Goal: Check status: Check status

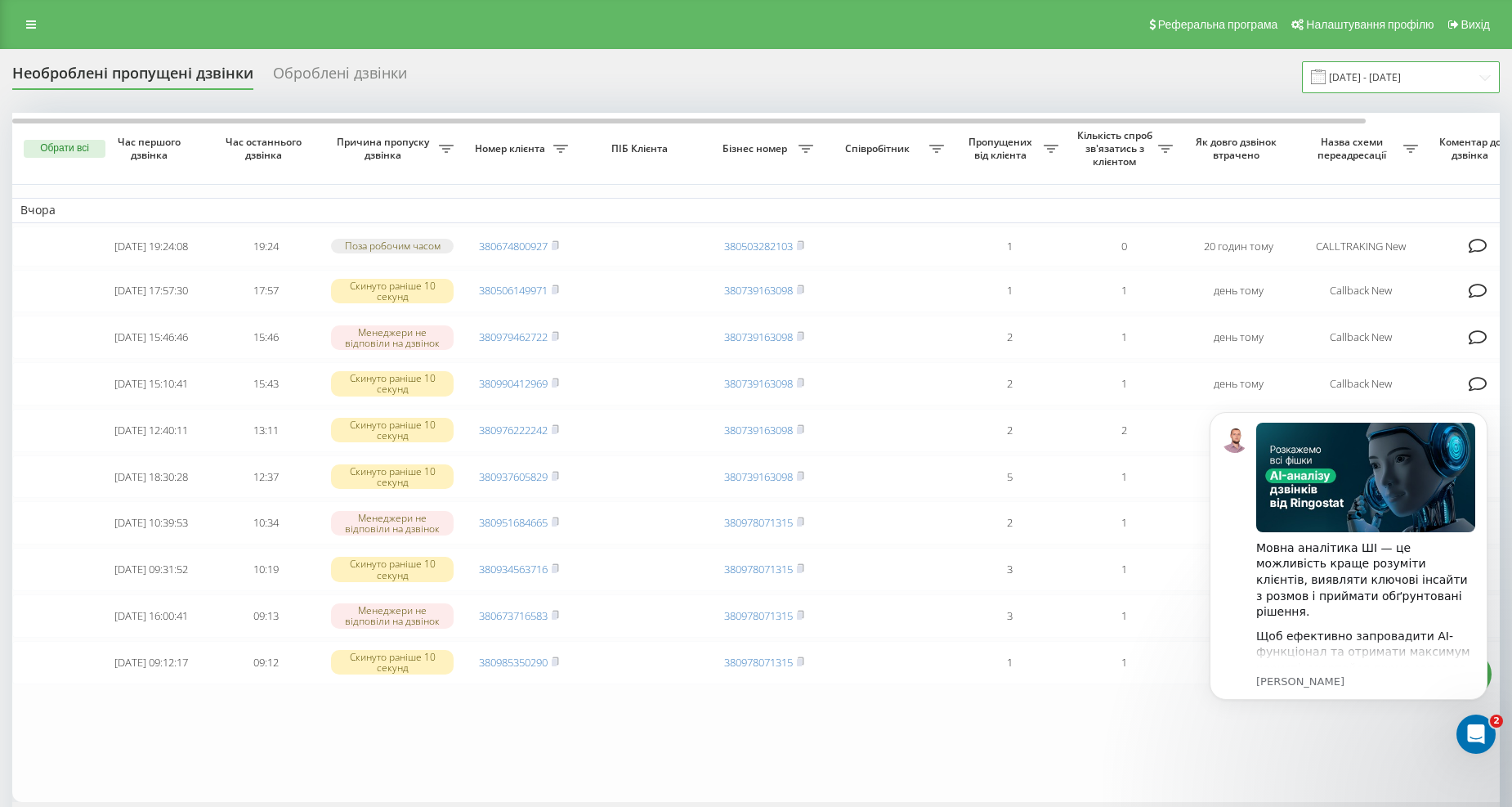
click at [1440, 69] on input "[DATE] - [DATE]" at bounding box center [1400, 77] width 197 height 32
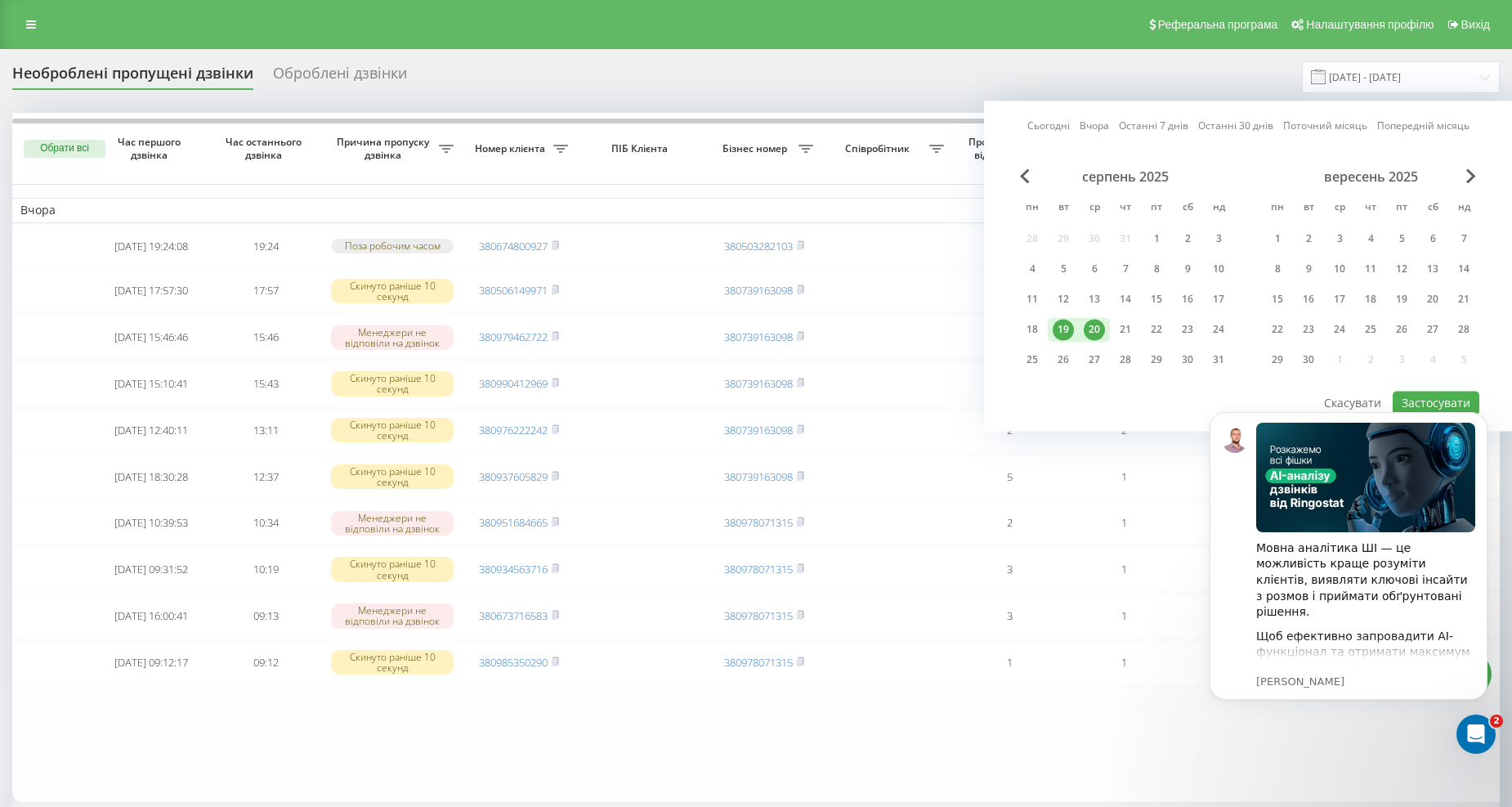
click at [1091, 323] on div "20" at bounding box center [1095, 330] width 21 height 21
click at [1407, 403] on body "Мовна аналітика ШІ — це можливість краще розуміти клієнтів, виявляти ключові ін…" at bounding box center [1349, 575] width 314 height 362
click at [1417, 402] on body "Мовна аналітика ШІ — це можливість краще розуміти клієнтів, виявляти ключові ін…" at bounding box center [1349, 575] width 314 height 362
click at [1066, 322] on div "19" at bounding box center [1063, 330] width 21 height 21
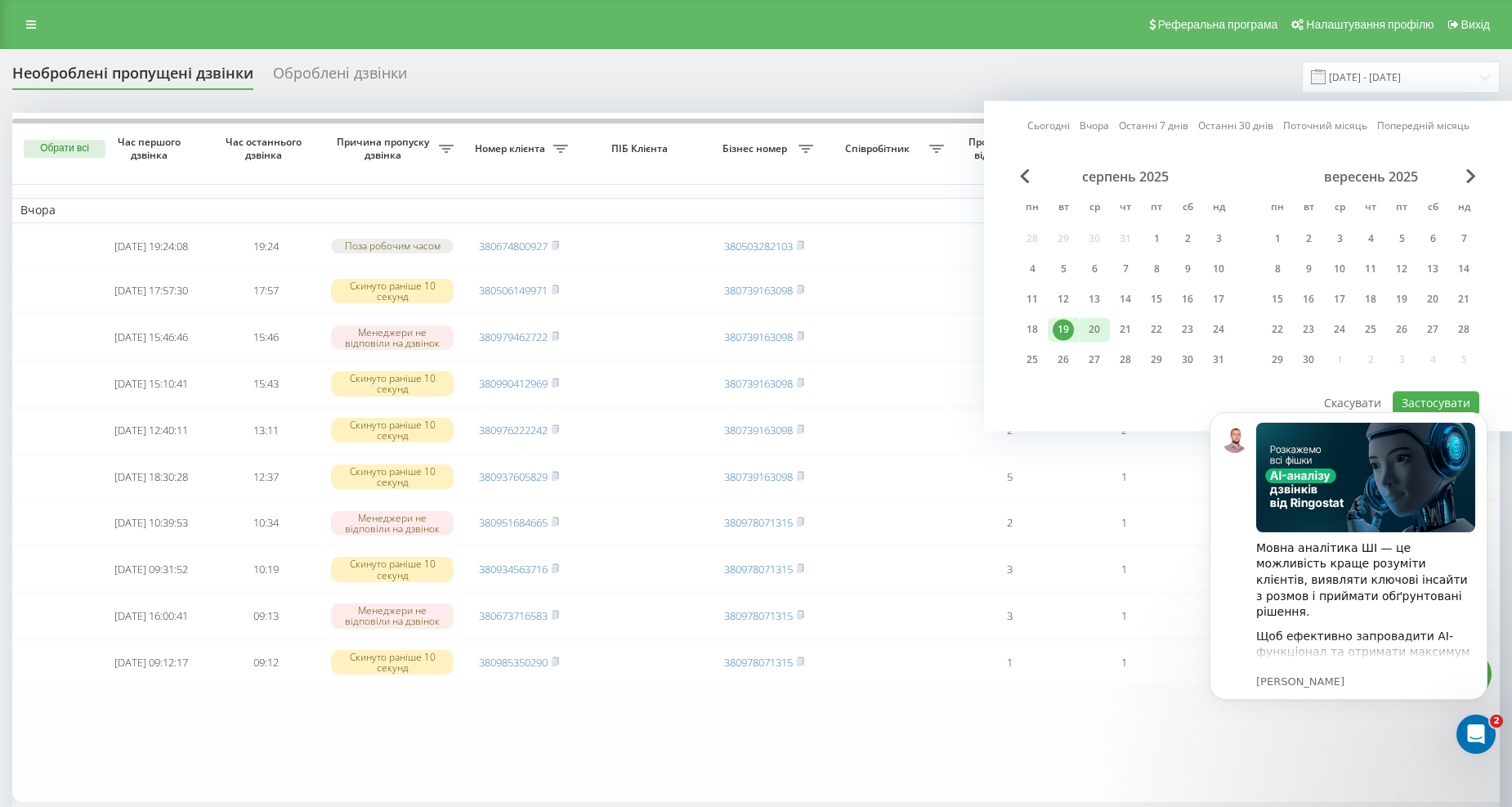
click at [1098, 327] on div "20" at bounding box center [1095, 330] width 21 height 21
click at [1412, 394] on body "Мовна аналітика ШІ — це можливість краще розуміти клієнтів, виявляти ключові ін…" at bounding box center [1349, 575] width 314 height 362
click at [1426, 399] on body "Мовна аналітика ШІ — це можливість краще розуміти клієнтів, виявляти ключові ін…" at bounding box center [1349, 575] width 314 height 362
click at [1485, 419] on icon "Dismiss notification" at bounding box center [1482, 416] width 6 height 6
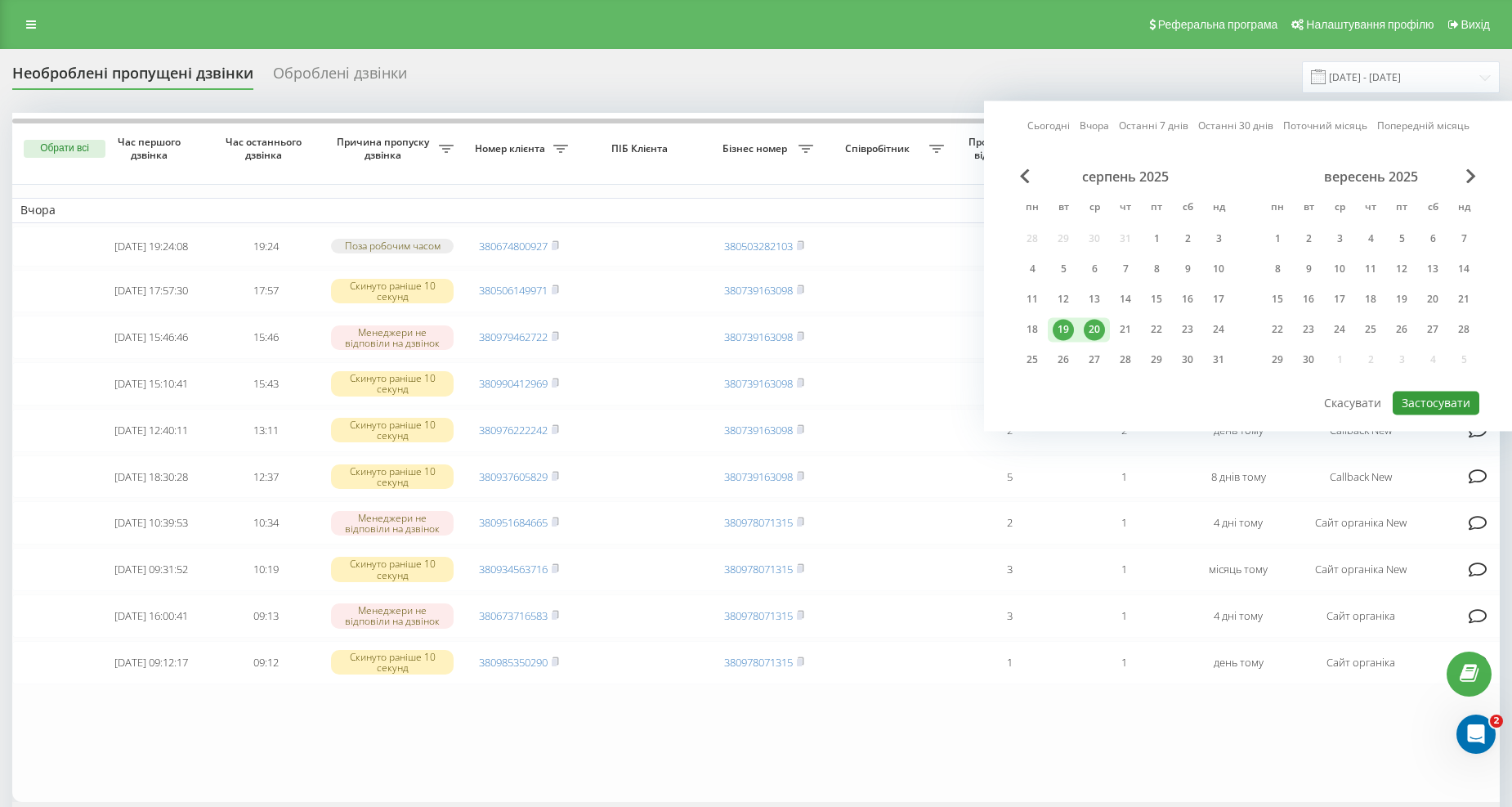
click at [1442, 404] on button "Застосувати" at bounding box center [1436, 402] width 87 height 24
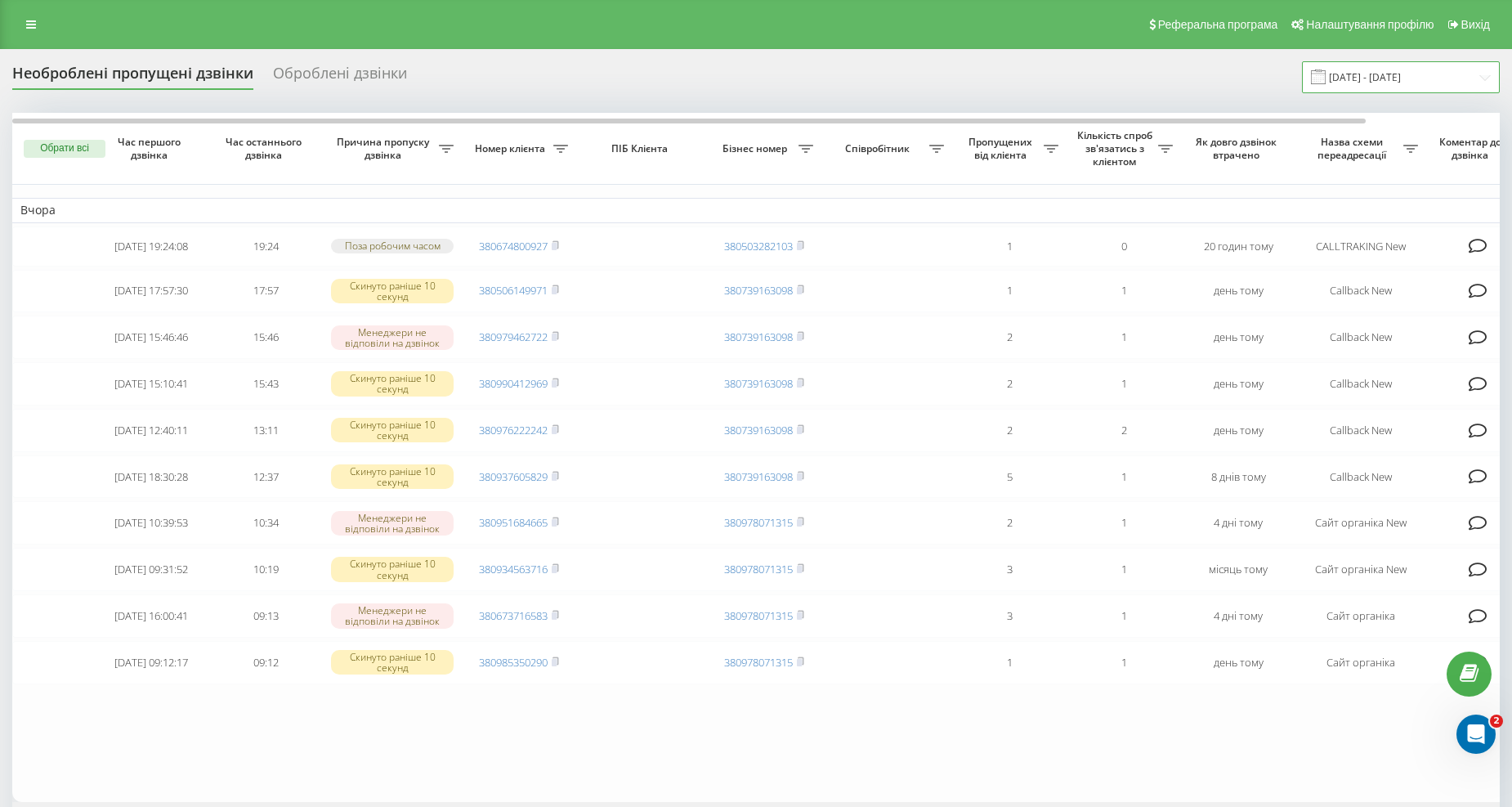
click at [1377, 82] on input "[DATE] - [DATE]" at bounding box center [1400, 77] width 197 height 32
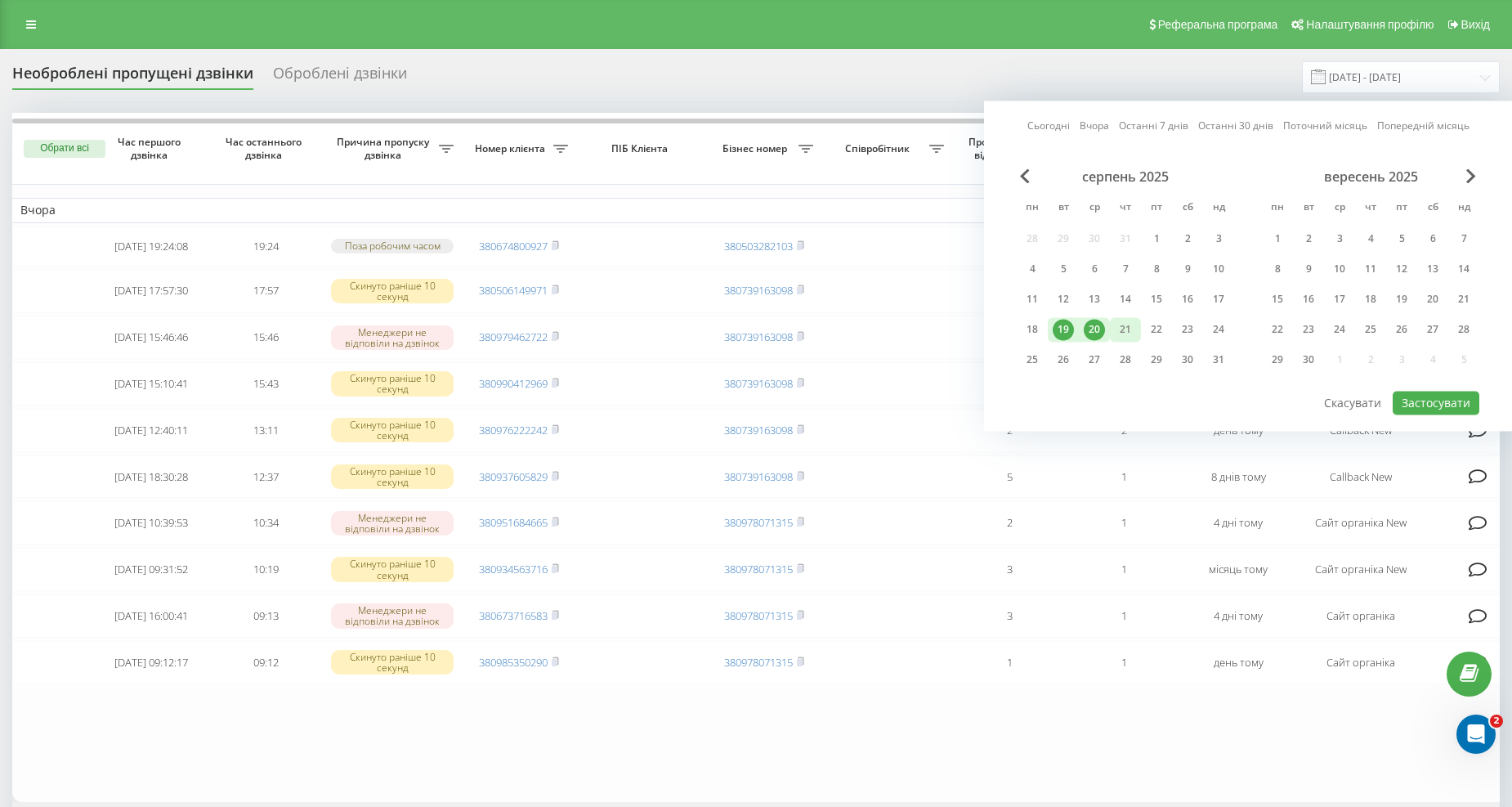
click at [1121, 332] on div "21" at bounding box center [1126, 330] width 21 height 21
click at [1064, 337] on div "19" at bounding box center [1063, 330] width 21 height 21
click at [1412, 405] on button "Застосувати" at bounding box center [1436, 402] width 87 height 24
type input "19.08.2025 - 21.08.2025"
